Goal: Task Accomplishment & Management: Use online tool/utility

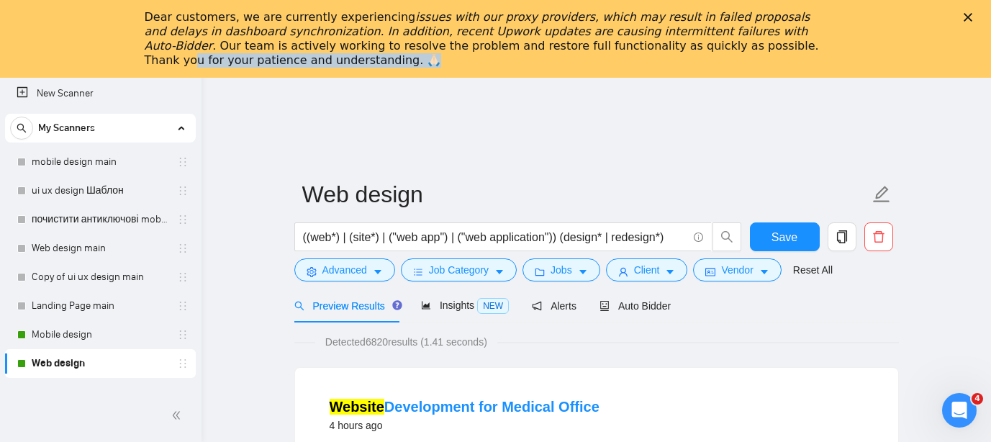
drag, startPoint x: 665, startPoint y: 40, endPoint x: 750, endPoint y: 66, distance: 88.7
click at [750, 66] on div "Dear customers, we are currently experiencing issues with our proxy providers, …" at bounding box center [484, 39] width 679 height 58
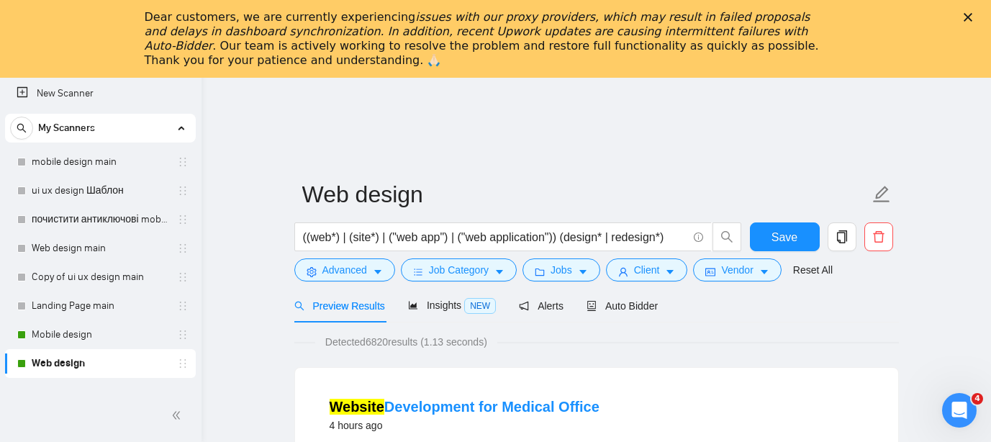
click at [968, 15] on icon "Закрыть" at bounding box center [967, 17] width 9 height 9
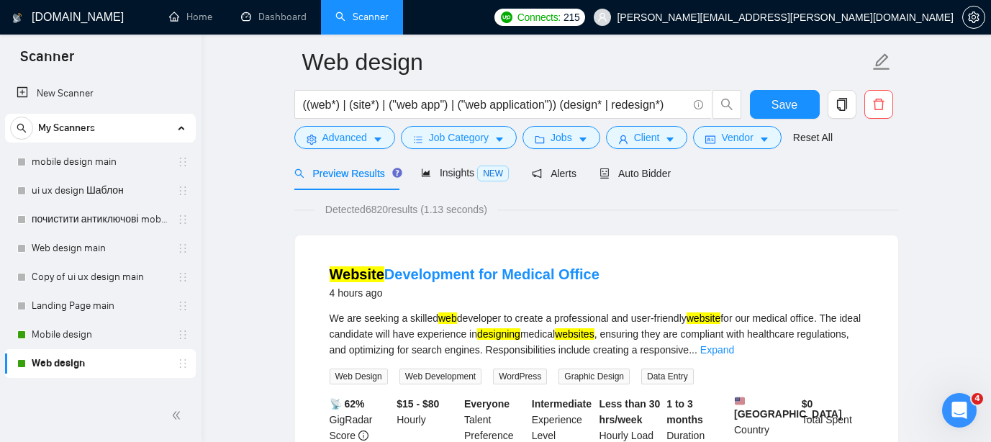
scroll to position [14, 0]
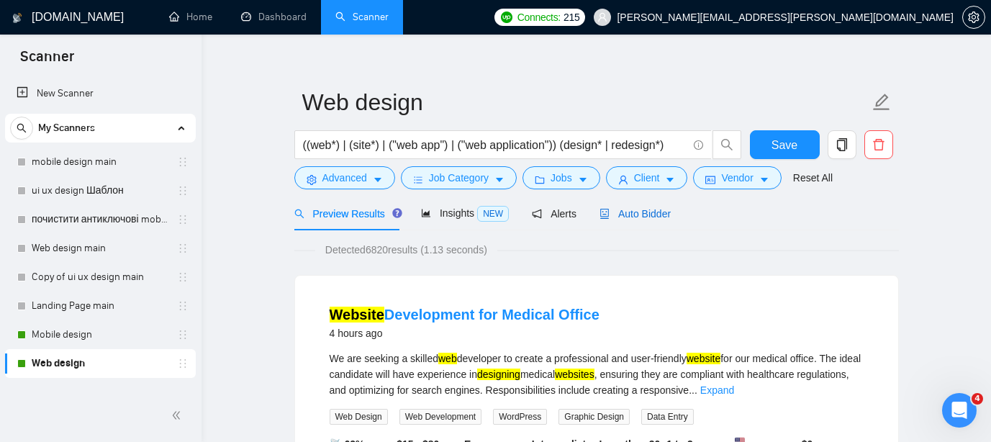
click at [626, 208] on span "Auto Bidder" at bounding box center [634, 214] width 71 height 12
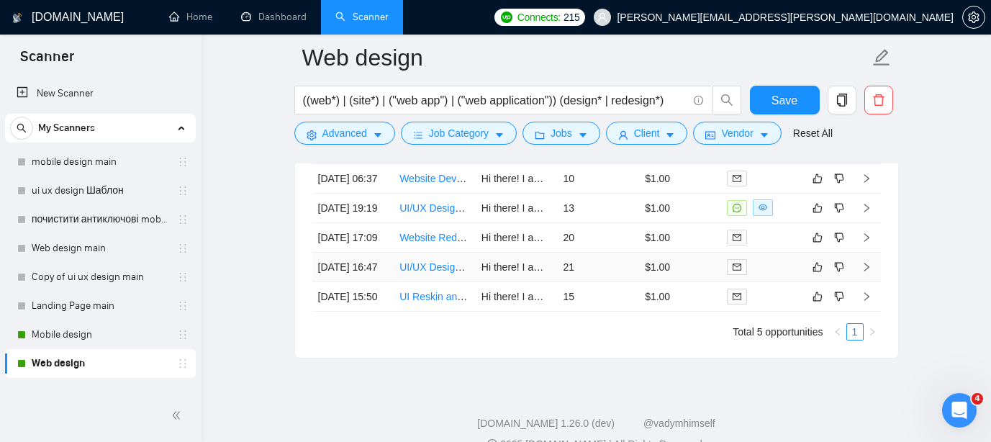
scroll to position [3611, 0]
click at [81, 334] on link "Mobile design" at bounding box center [100, 334] width 137 height 29
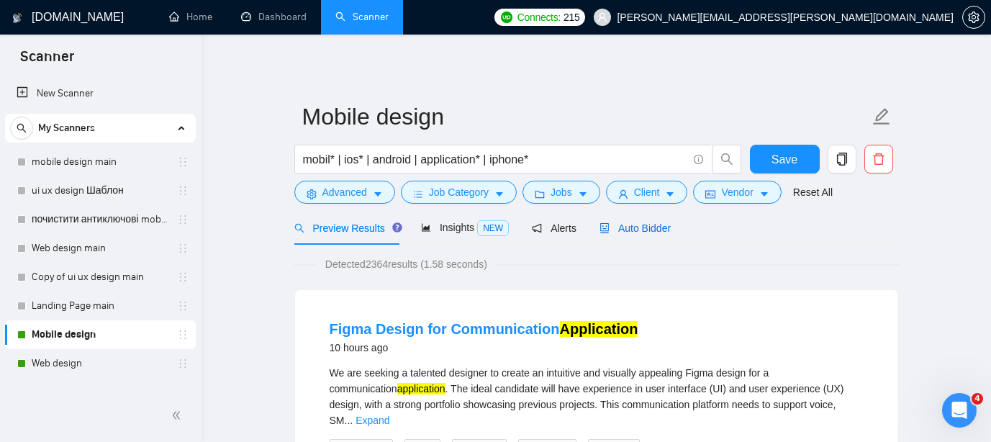
click at [647, 229] on span "Auto Bidder" at bounding box center [634, 228] width 71 height 12
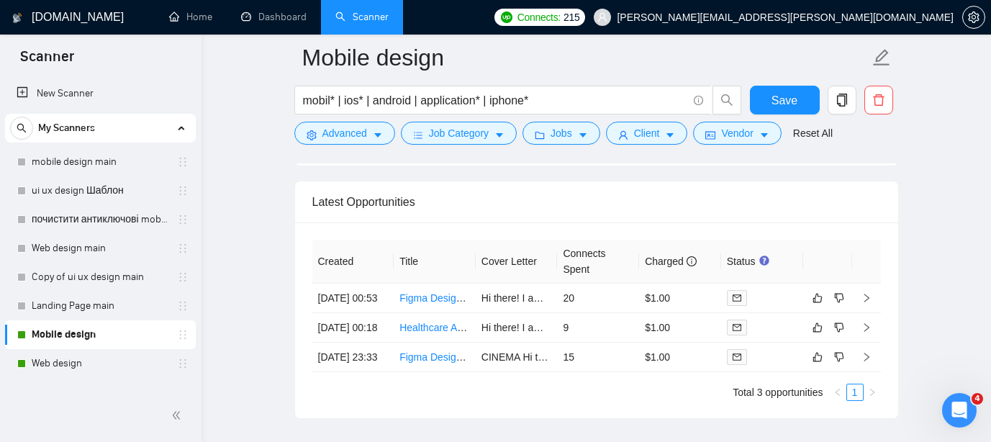
scroll to position [3682, 0]
